Goal: Information Seeking & Learning: Learn about a topic

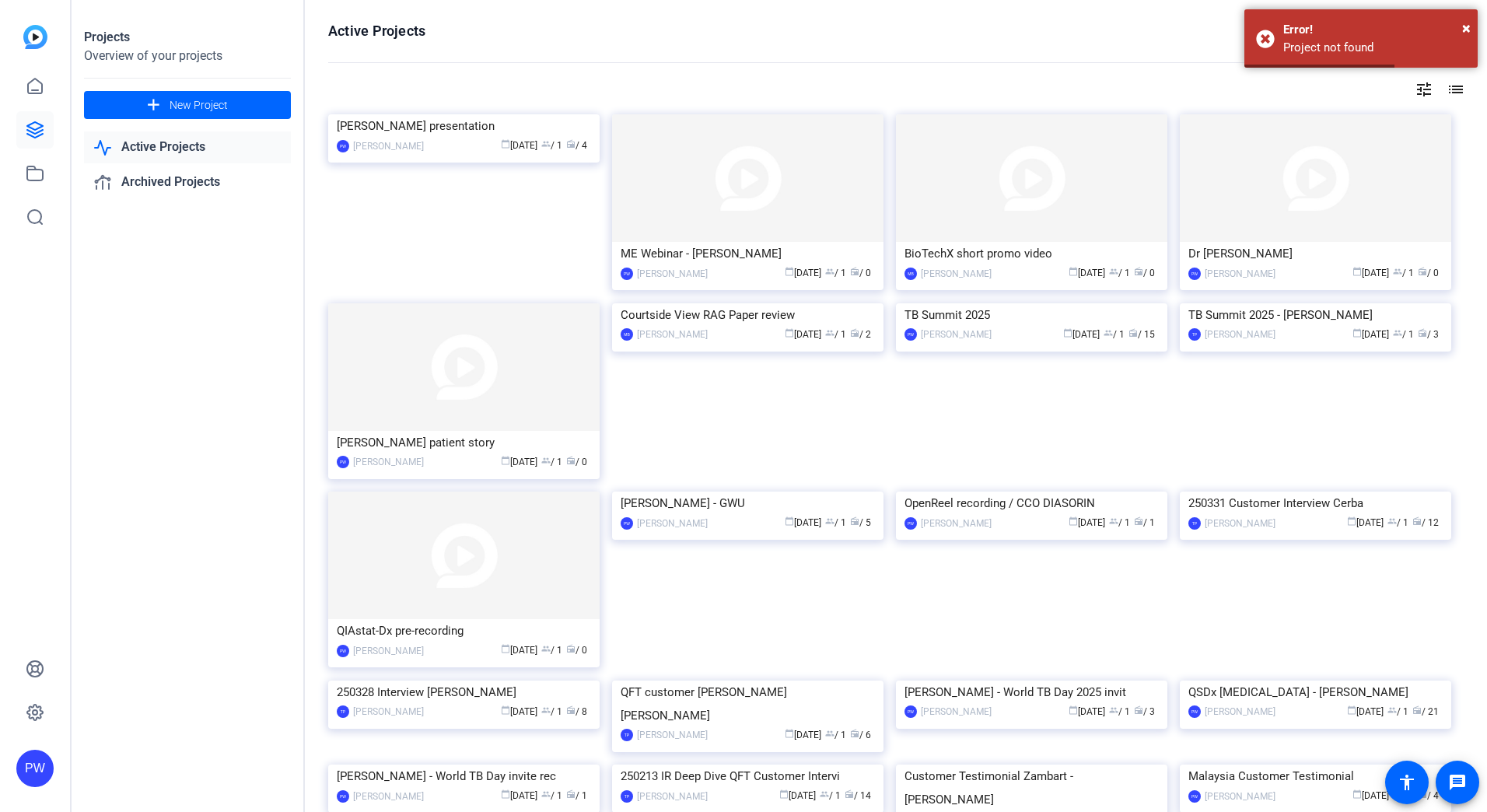
click at [183, 142] on link "Active Projects" at bounding box center [187, 147] width 207 height 32
click at [438, 114] on img at bounding box center [464, 114] width 272 height 0
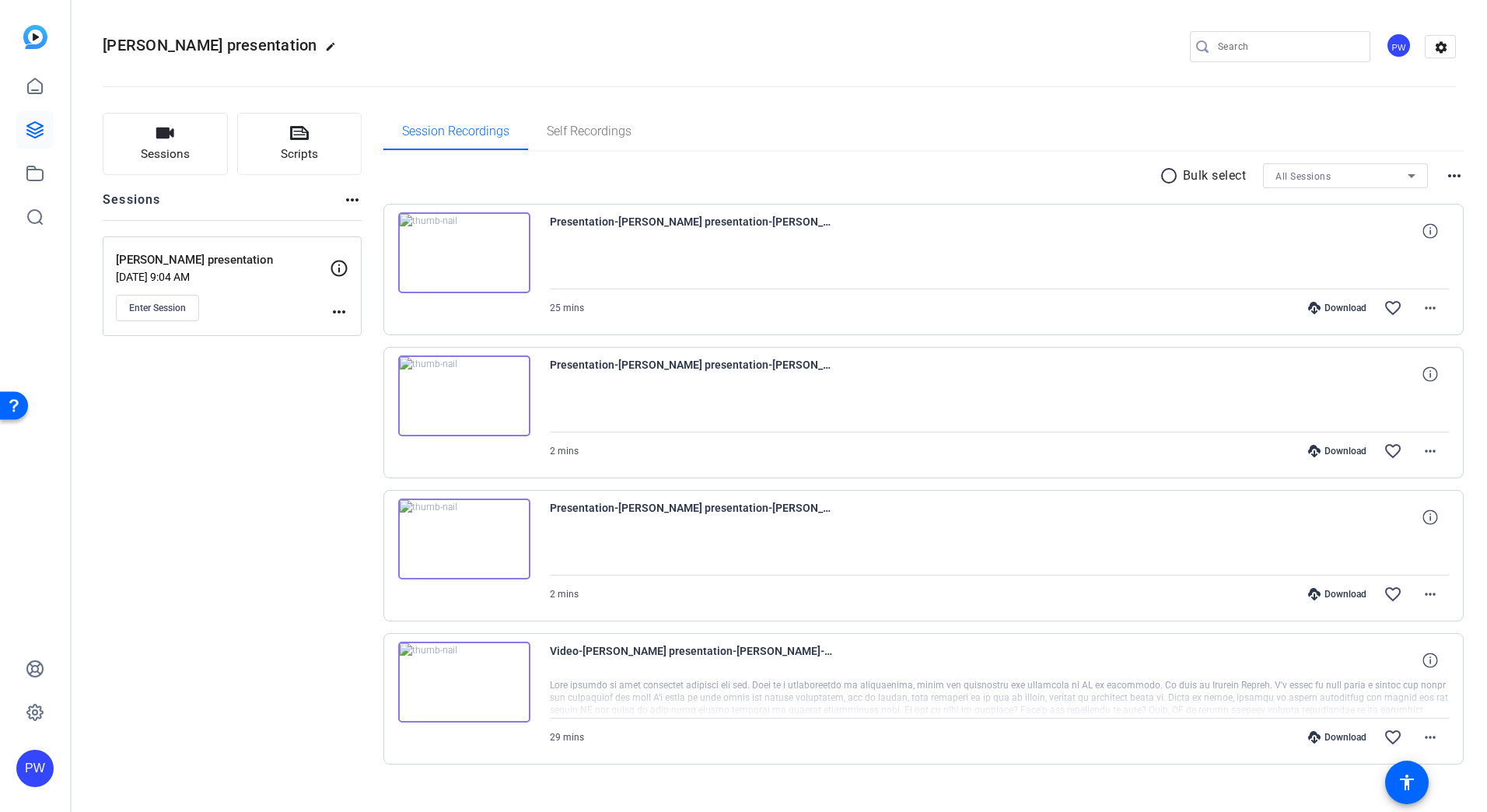
click at [467, 680] on img at bounding box center [464, 682] width 132 height 81
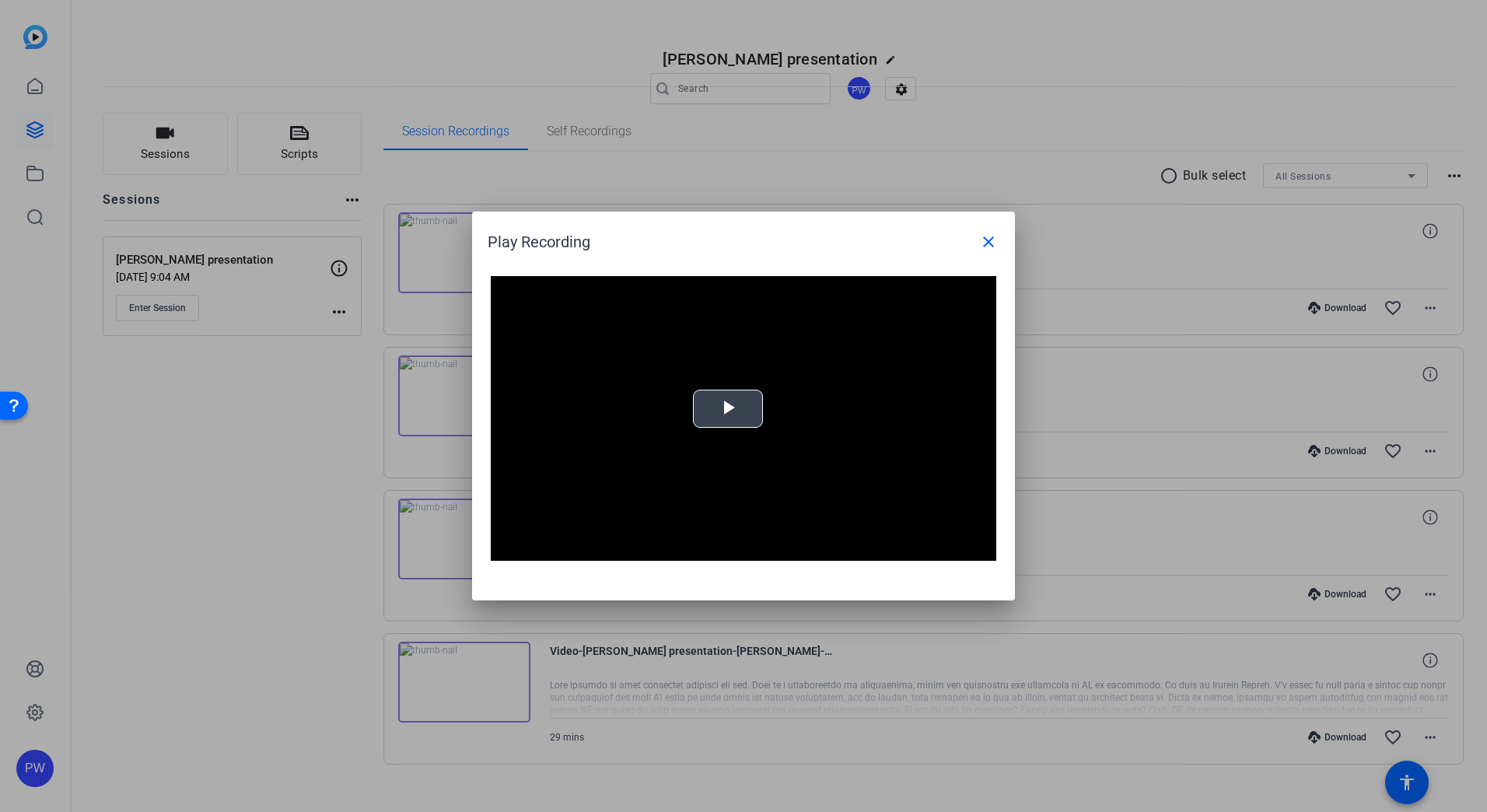
click at [730, 449] on video "Video Player" at bounding box center [744, 419] width 506 height 285
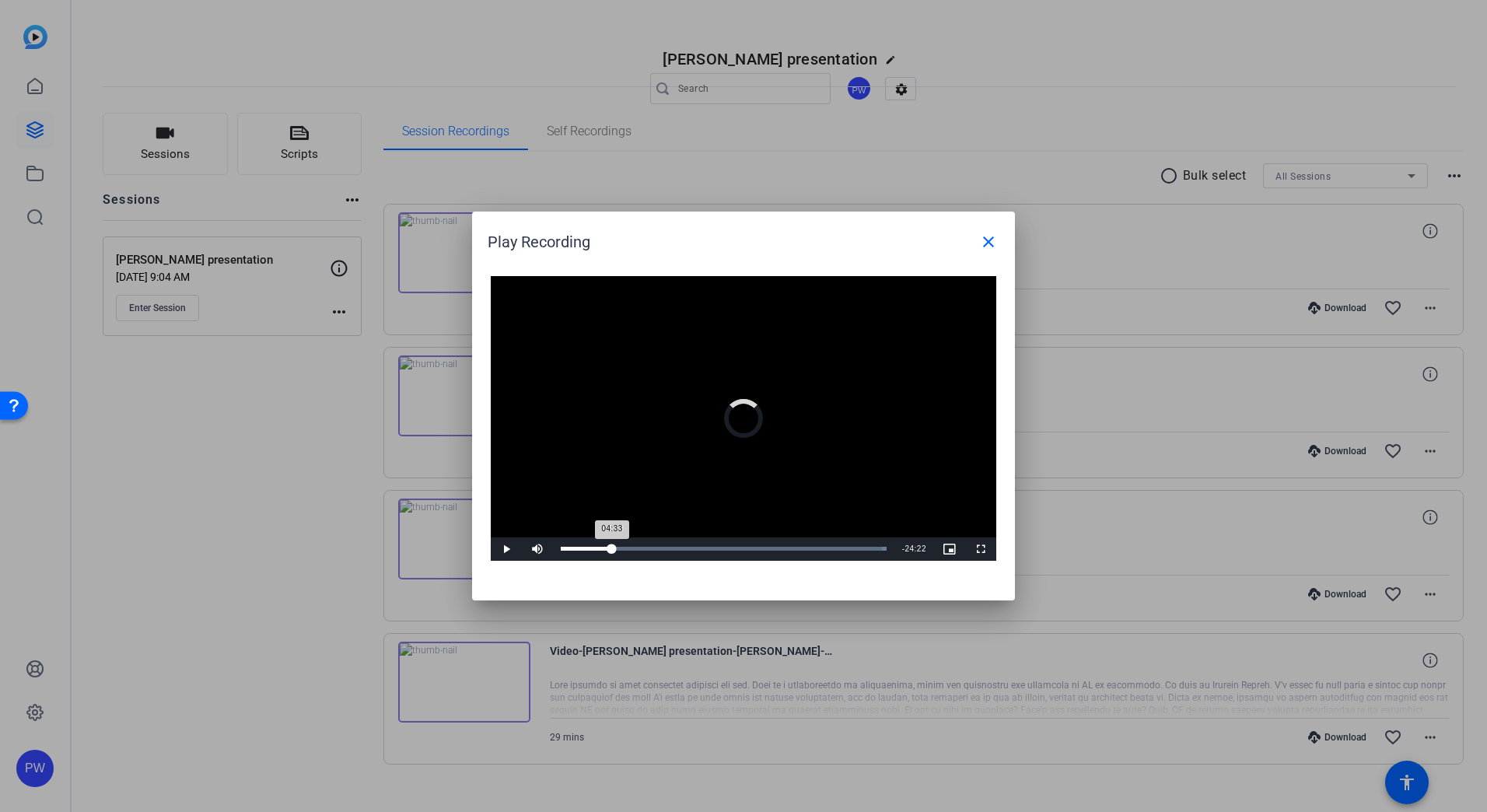
click at [612, 554] on div "Loaded : 100.00% 04:33 04:33" at bounding box center [724, 549] width 342 height 24
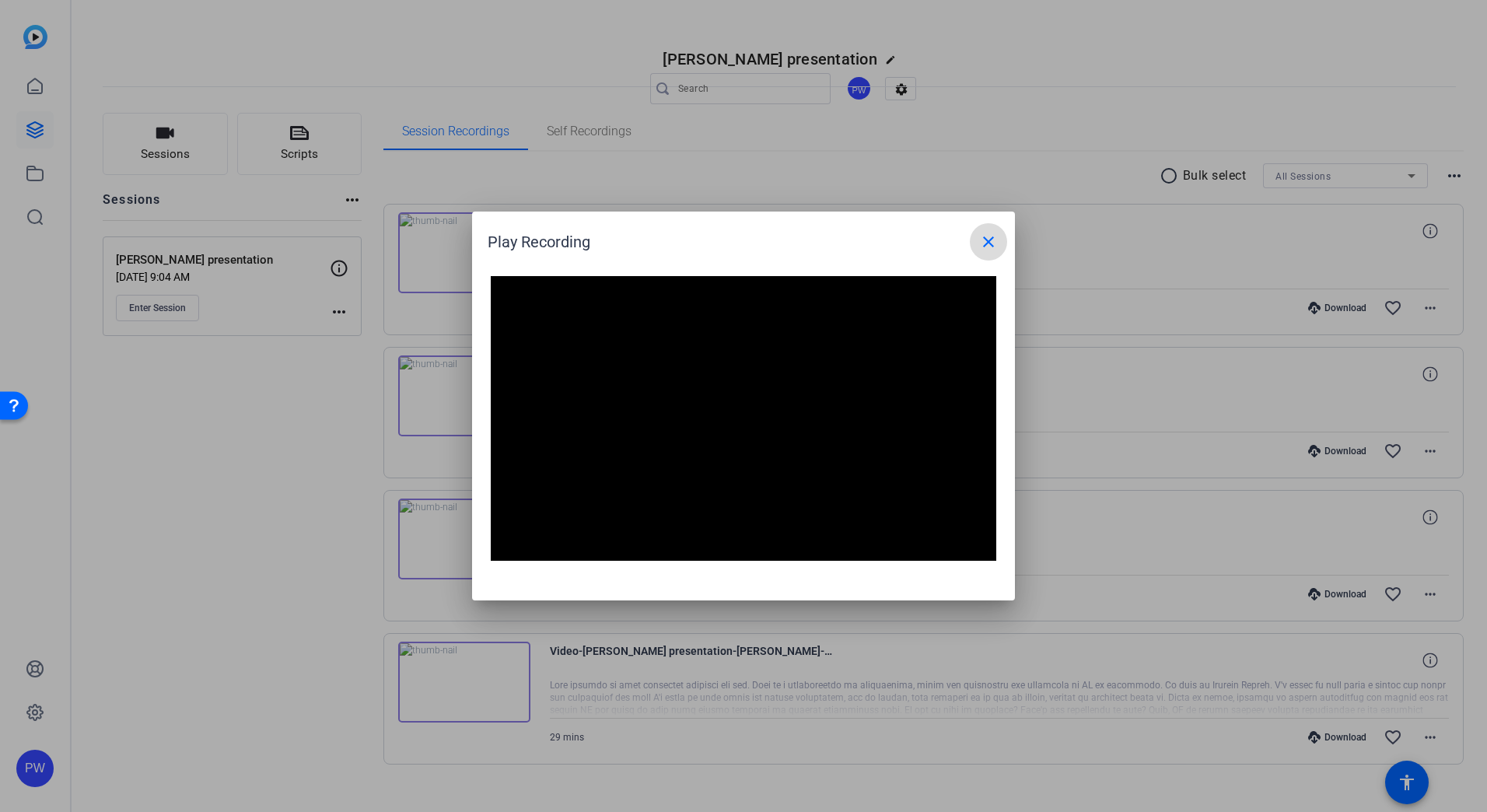
click at [996, 233] on mat-icon "close" at bounding box center [989, 242] width 19 height 19
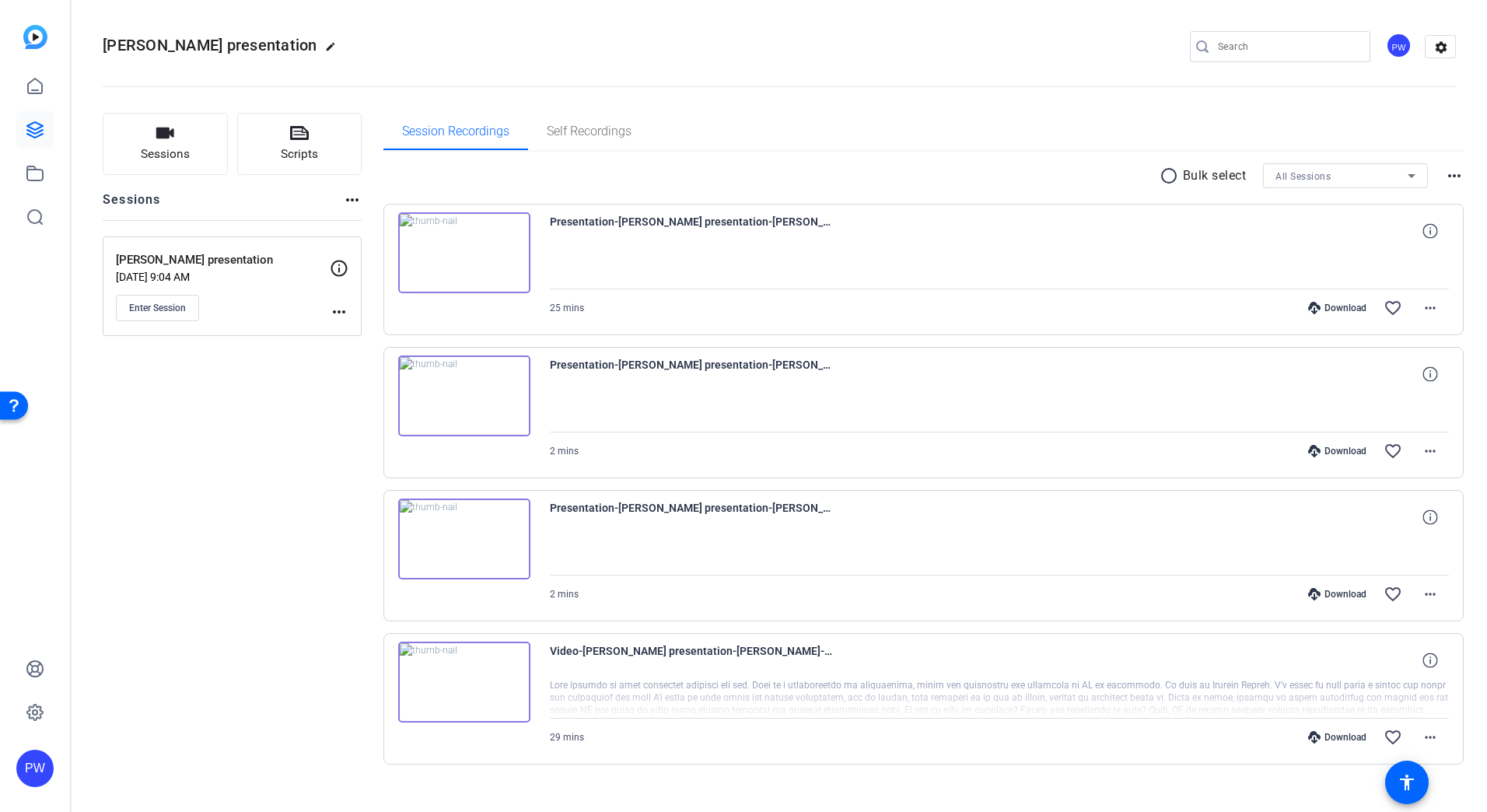
click at [472, 534] on img at bounding box center [464, 539] width 132 height 81
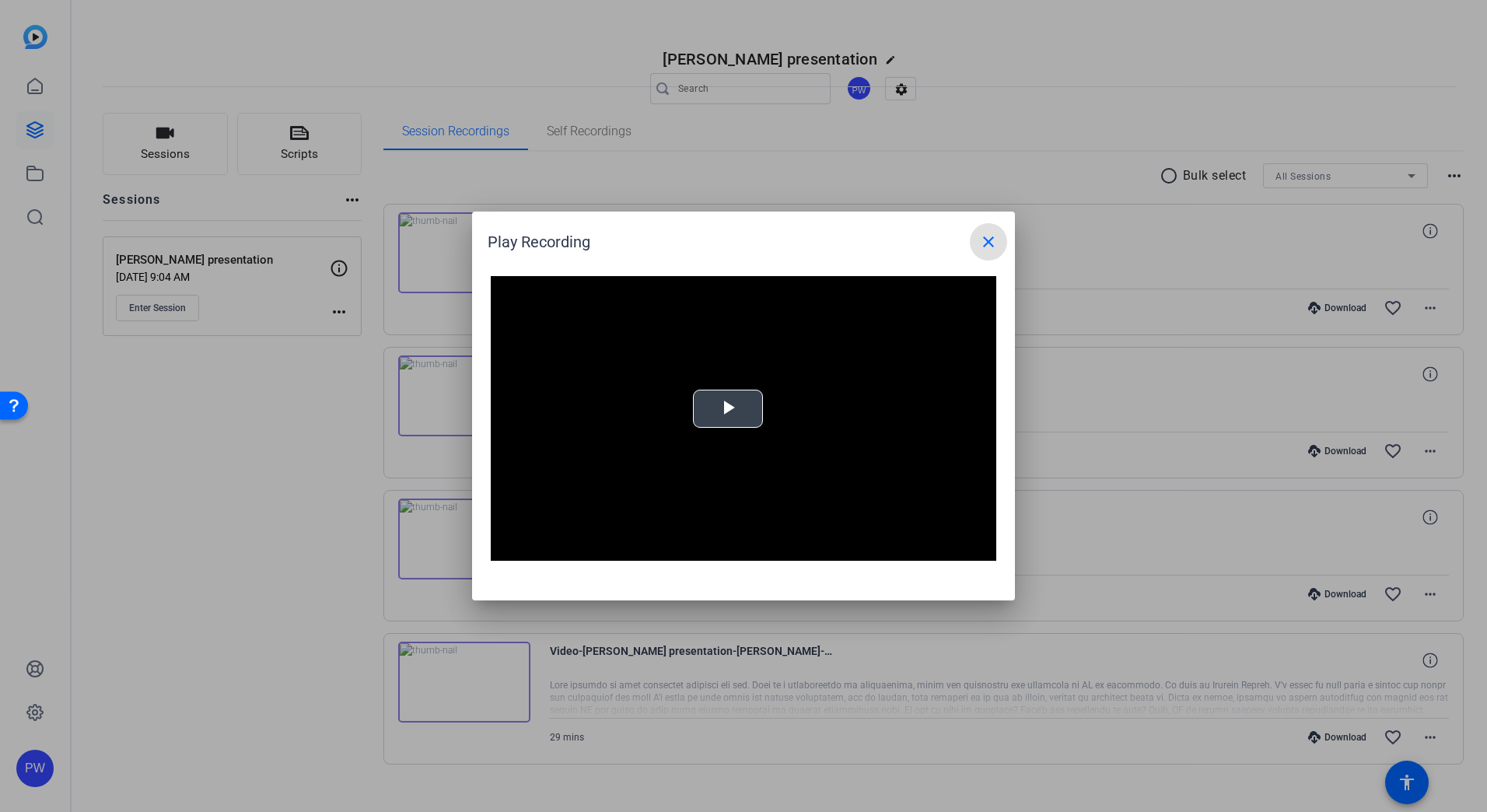
click at [731, 433] on video "Video Player" at bounding box center [744, 419] width 506 height 285
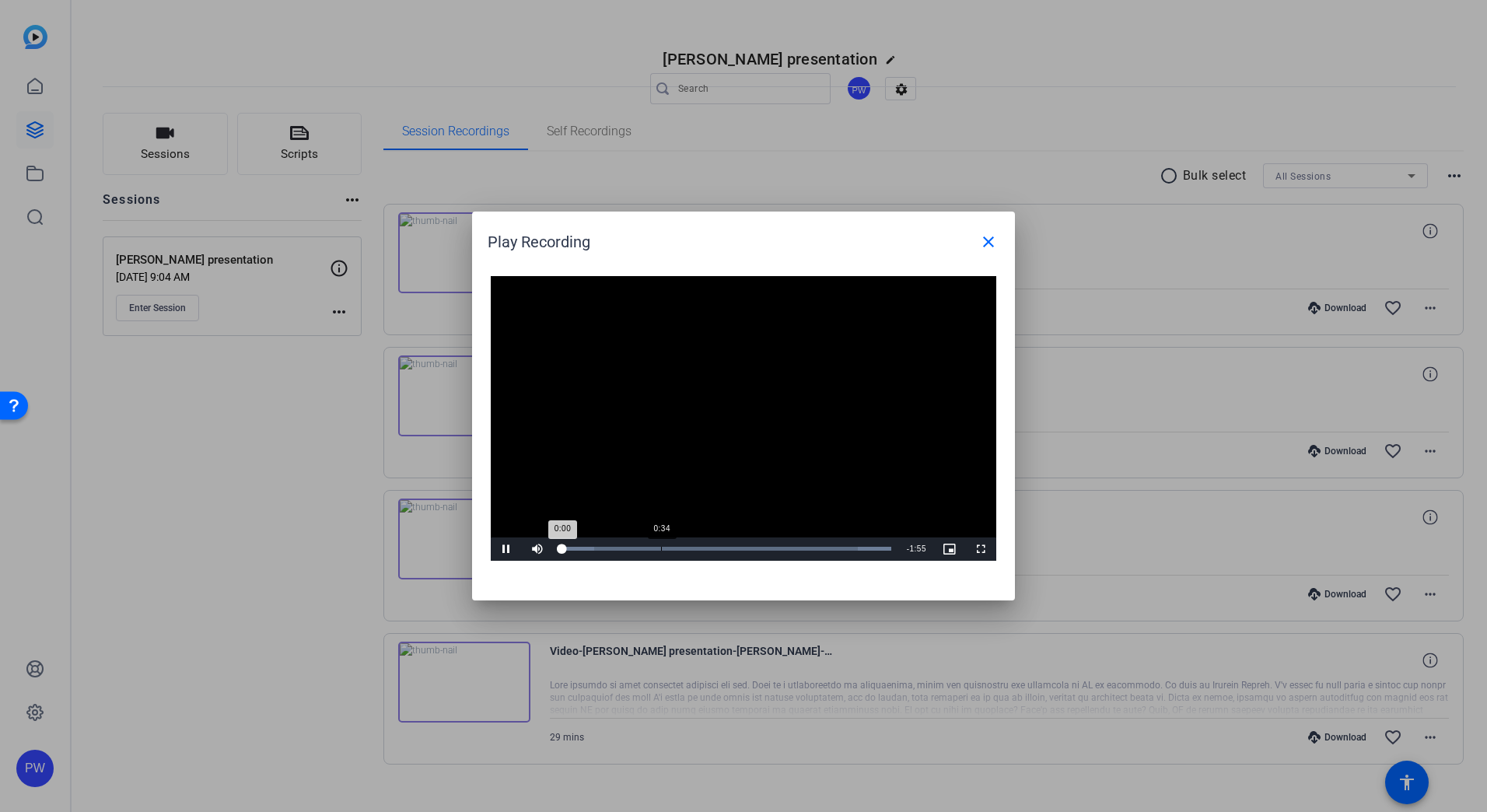
click at [662, 540] on div "Loaded : 100.00% 0:34 0:00" at bounding box center [726, 549] width 346 height 24
click at [797, 542] on div "Loaded : 100.00% 1:22 0:35" at bounding box center [726, 549] width 346 height 24
click at [865, 545] on div "Loaded : 100.00% 1:48 1:22" at bounding box center [726, 549] width 346 height 24
click at [994, 249] on mat-icon "close" at bounding box center [989, 242] width 19 height 19
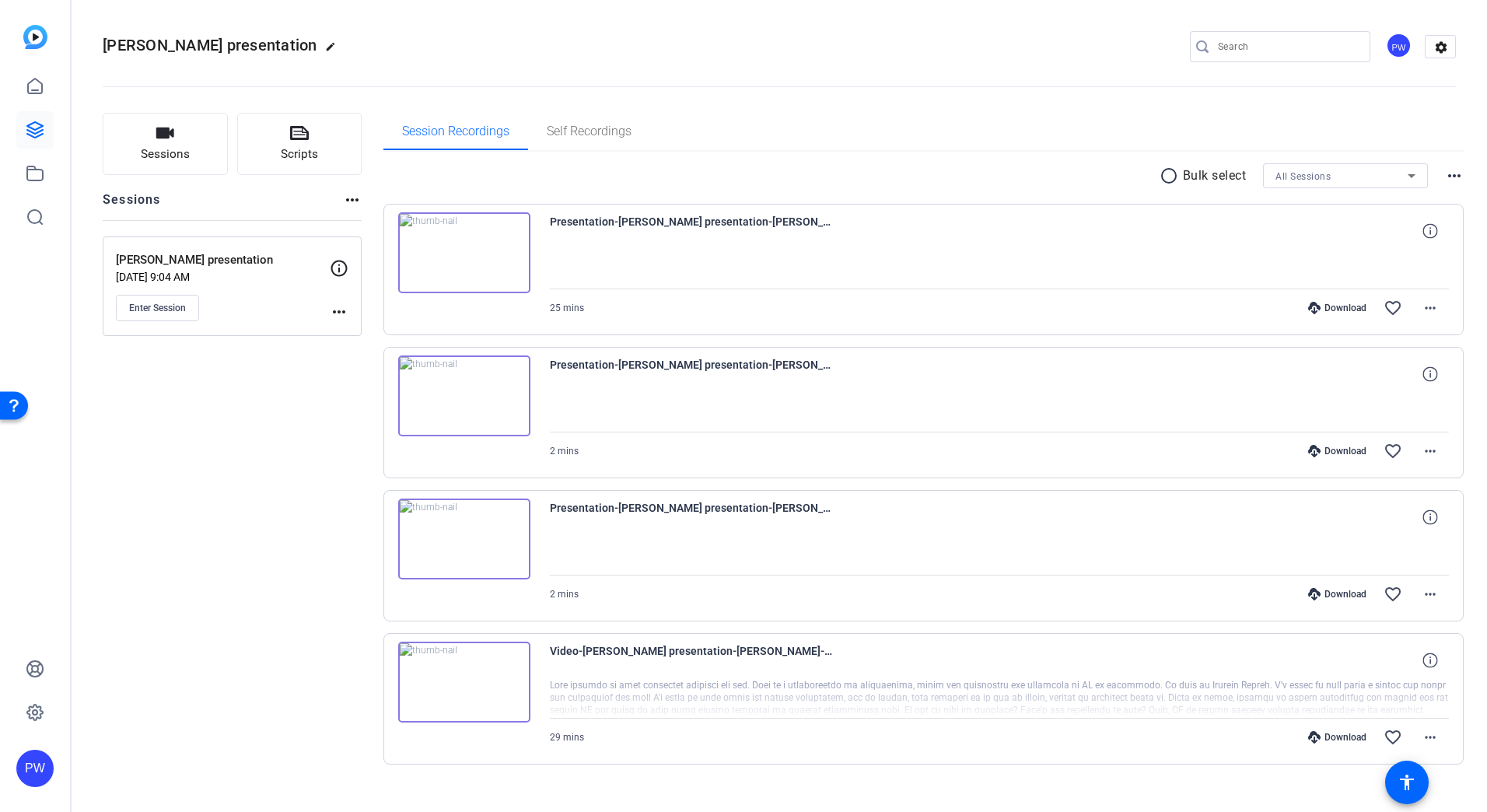
click at [476, 397] on img at bounding box center [464, 396] width 132 height 81
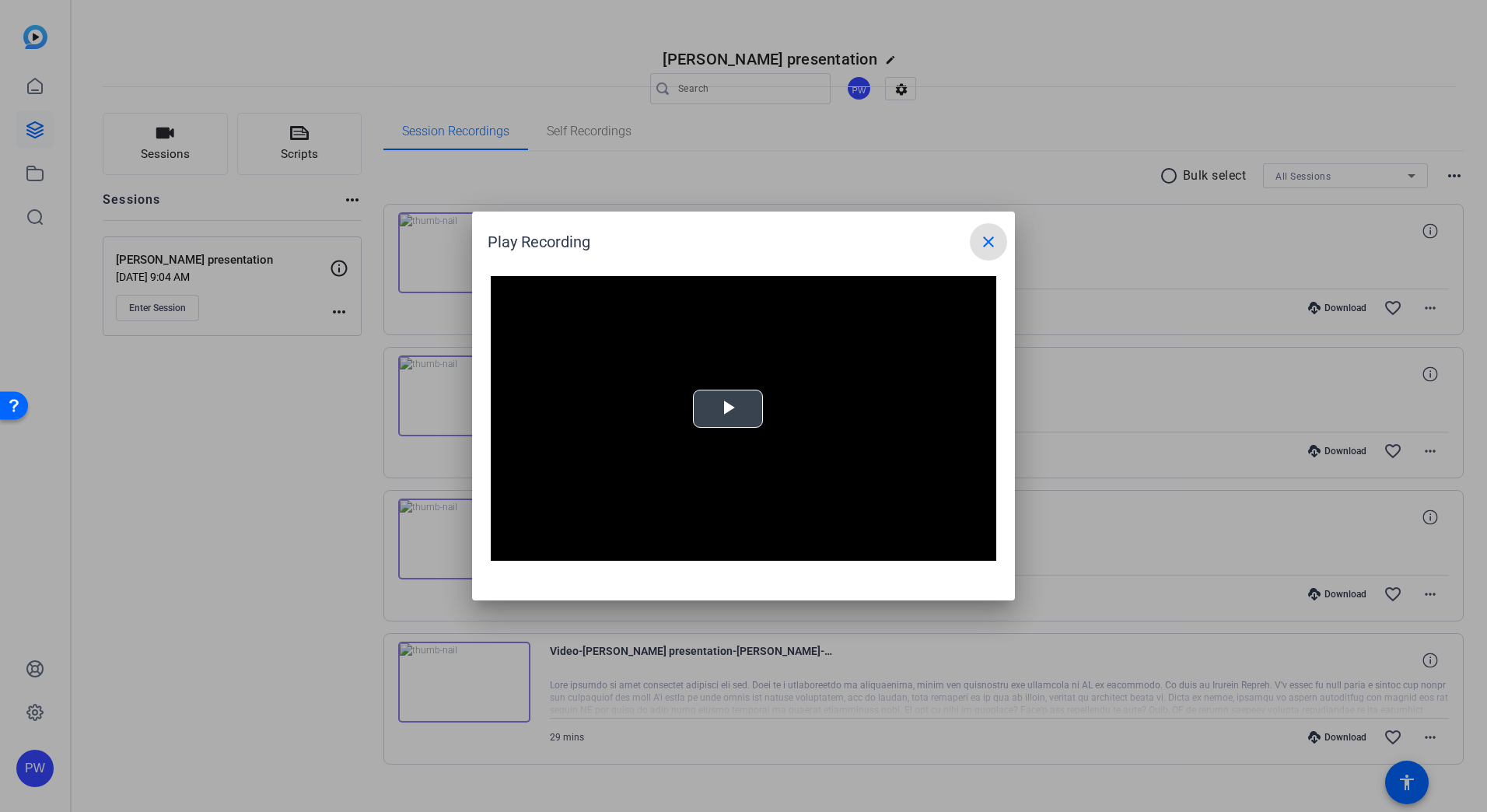
click at [728, 409] on span "Video Player" at bounding box center [728, 409] width 0 height 0
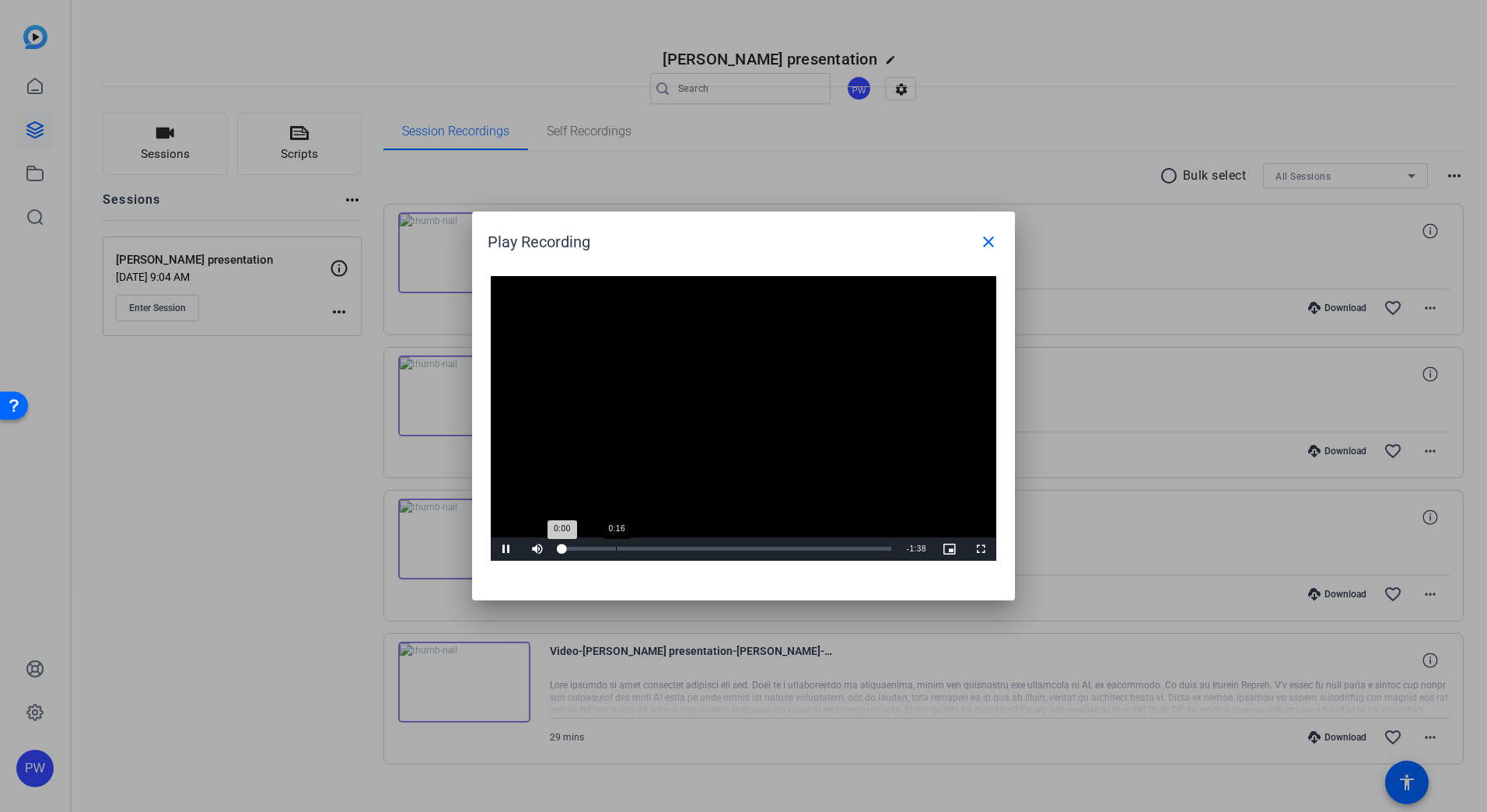
click at [624, 550] on div "Loaded : 0% 0:16 0:00" at bounding box center [726, 549] width 330 height 4
click at [725, 542] on div "Loaded : 100.00% 0:48 0:48" at bounding box center [726, 549] width 346 height 24
click at [822, 553] on div "Loaded : 100.00% 1:12 0:48" at bounding box center [726, 549] width 346 height 24
click at [870, 560] on div "Video Player is loading. Play Video Pause Mute Current Time 1:17 / Duration 1:3…" at bounding box center [743, 430] width 543 height 340
click at [875, 548] on div "Loaded : 100.00% 1:33 1:33" at bounding box center [726, 549] width 330 height 4
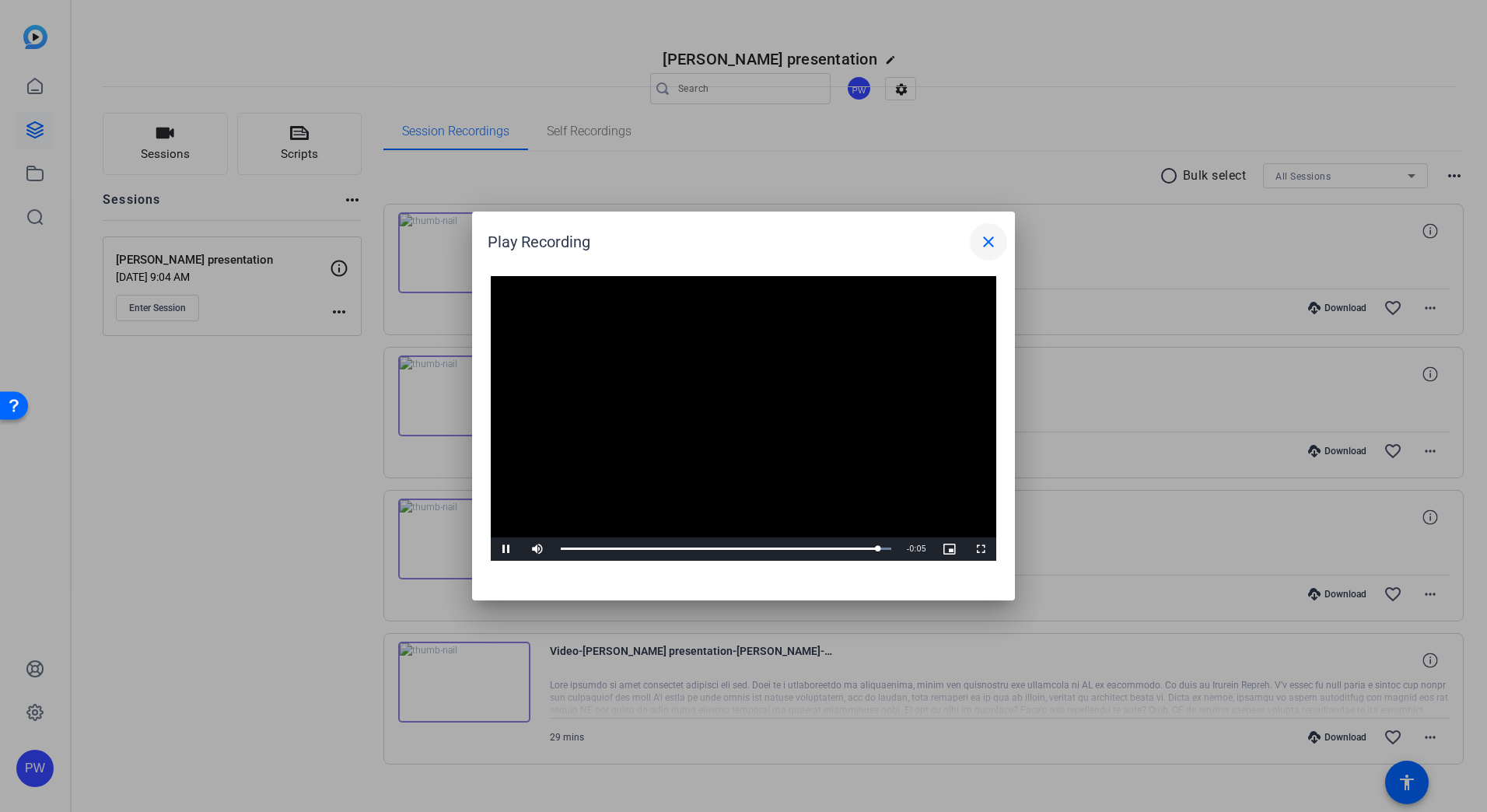
click at [989, 242] on mat-icon "close" at bounding box center [989, 242] width 19 height 19
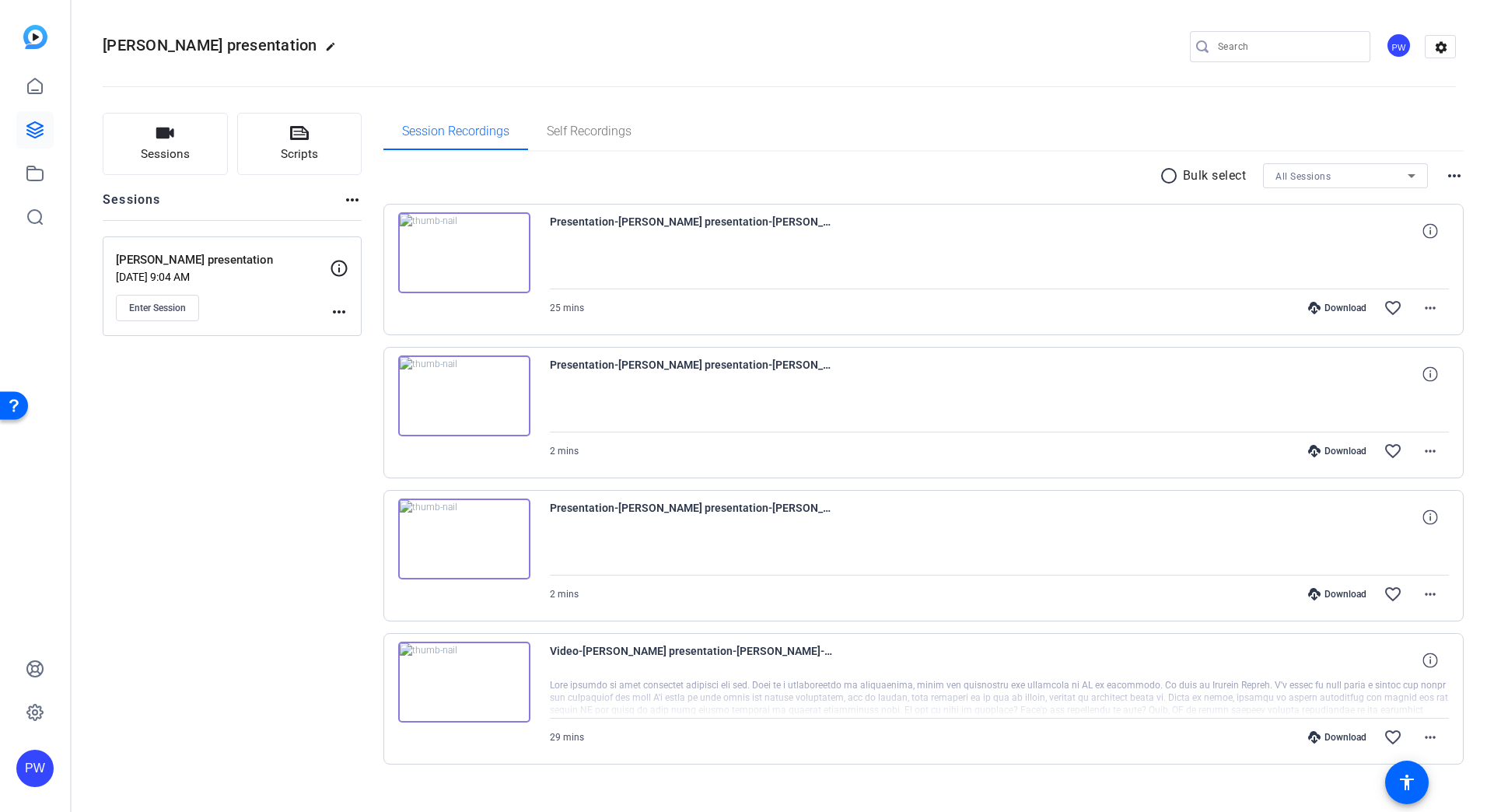
click at [480, 240] on img at bounding box center [464, 253] width 132 height 81
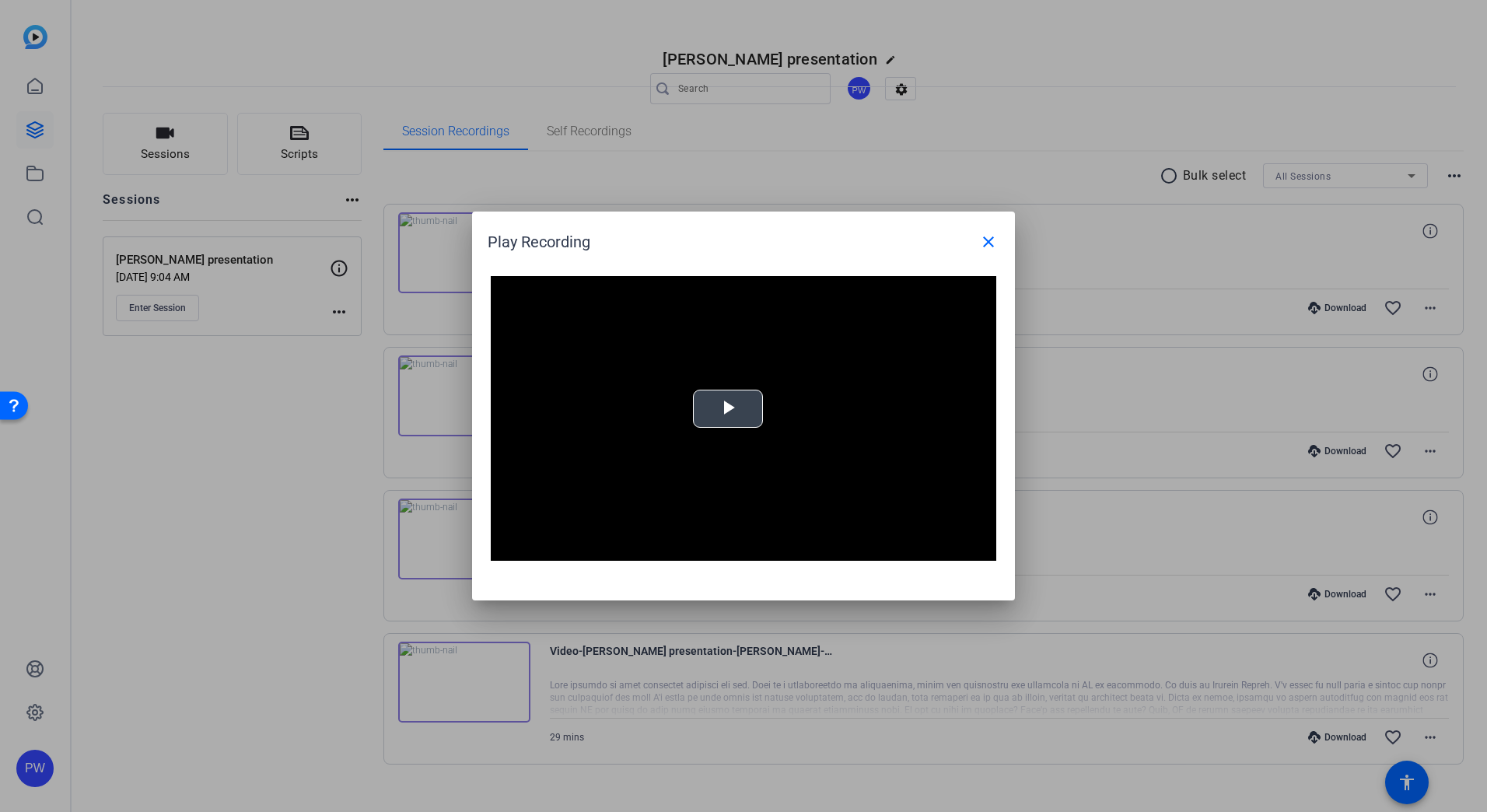
click at [775, 420] on video "Video Player" at bounding box center [744, 419] width 506 height 285
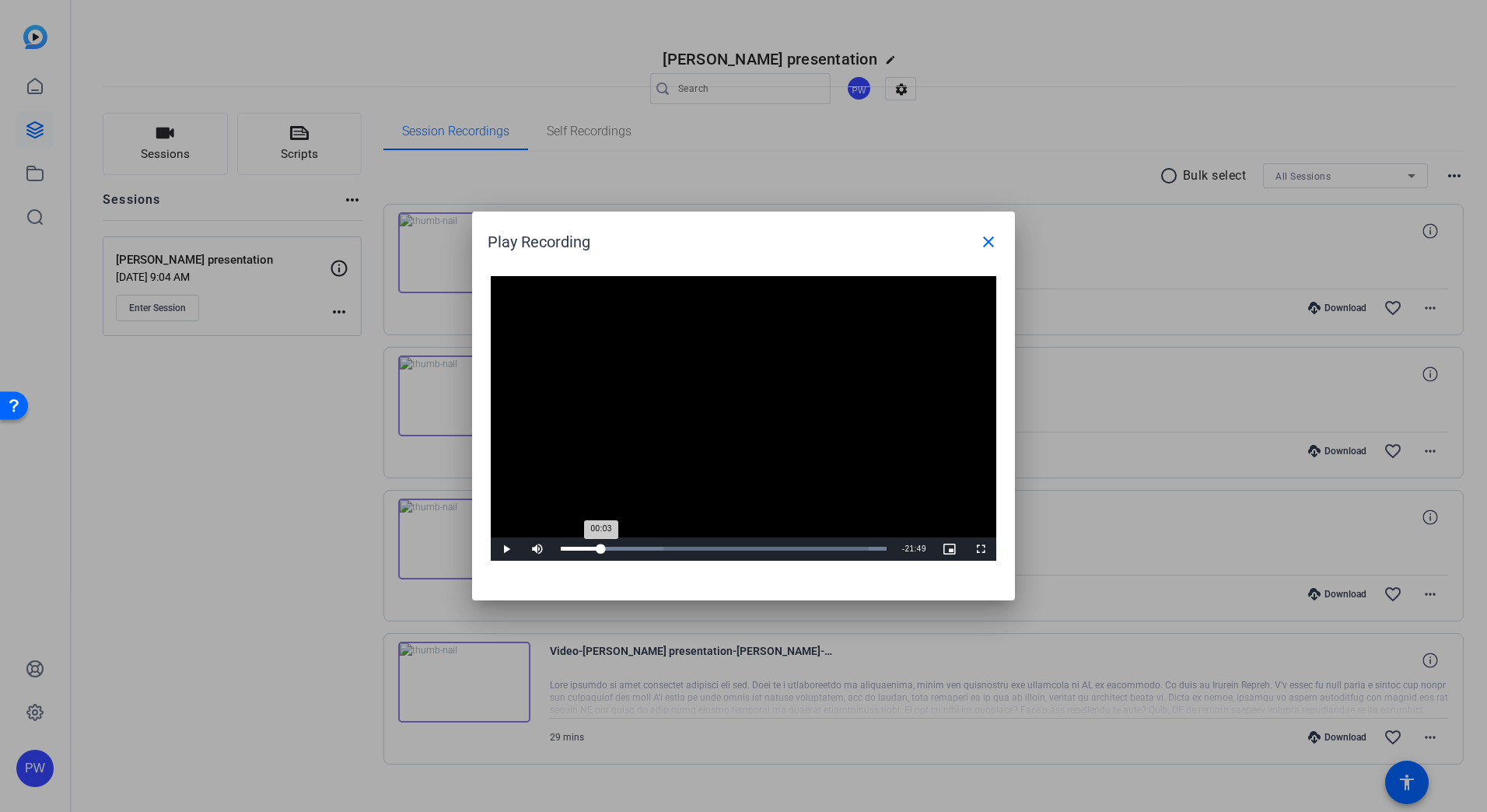
click at [601, 546] on div "Loaded : 100.00% -:- 00:03" at bounding box center [724, 549] width 342 height 24
click at [683, 544] on div "Loaded : 100.00% 09:19 03:06" at bounding box center [724, 549] width 342 height 24
click at [986, 245] on mat-icon "close" at bounding box center [989, 242] width 19 height 19
